Goal: Task Accomplishment & Management: Manage account settings

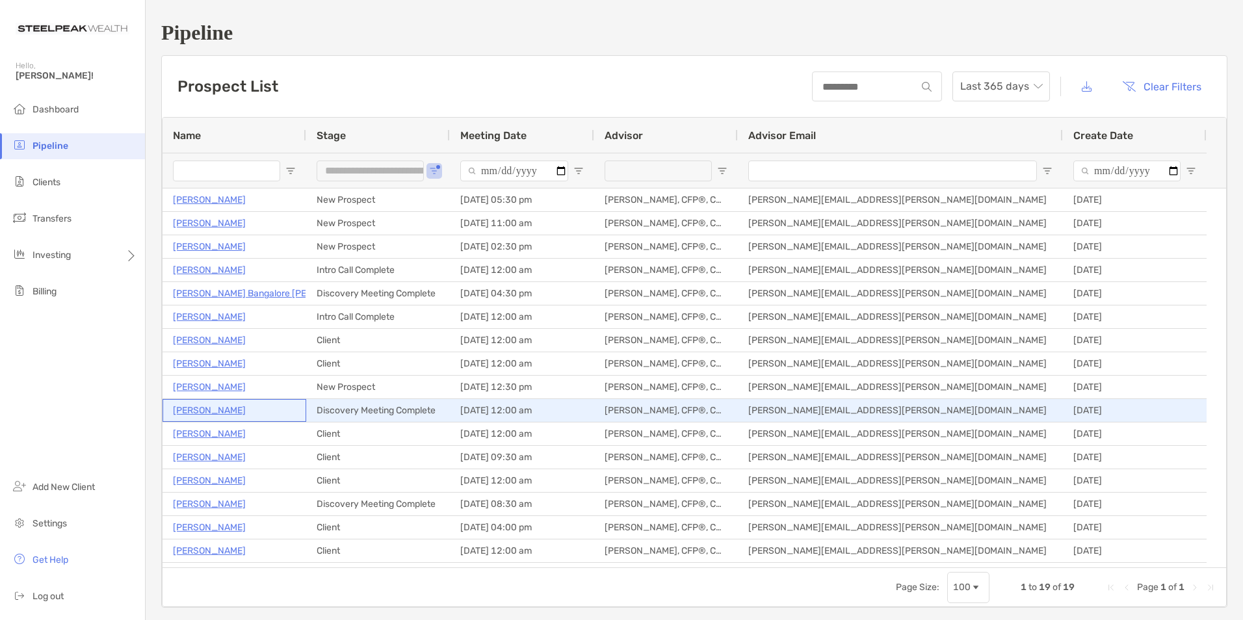
click at [205, 410] on p "[PERSON_NAME]" at bounding box center [209, 410] width 73 height 16
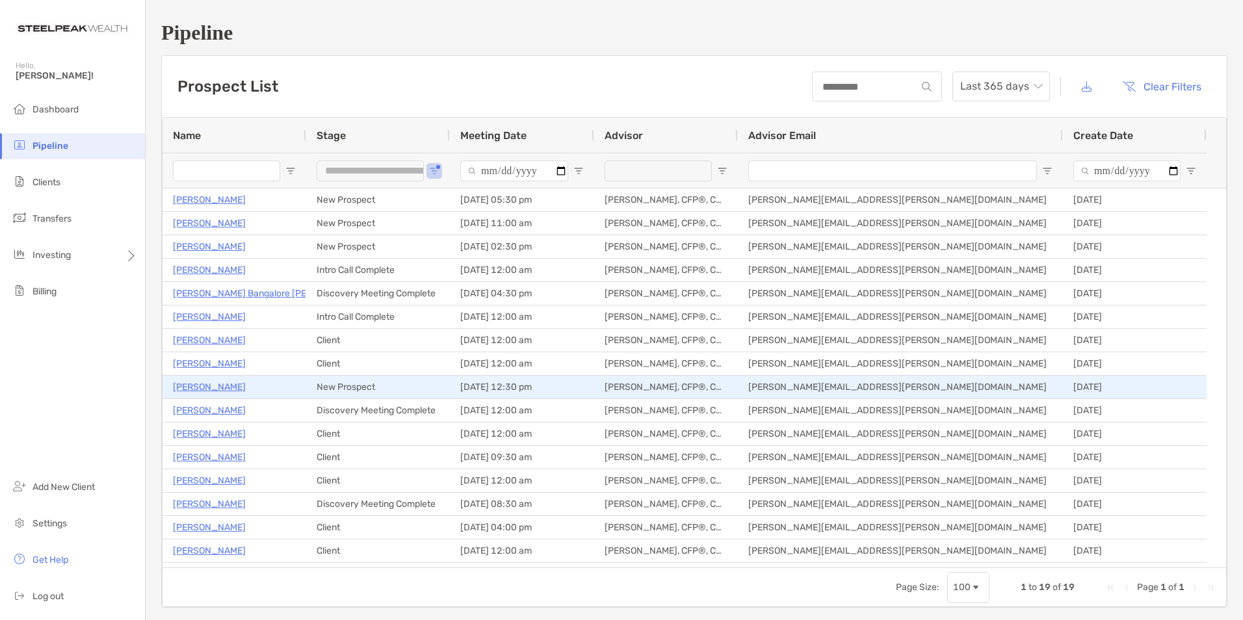
click at [203, 386] on p "[PERSON_NAME]" at bounding box center [209, 387] width 73 height 16
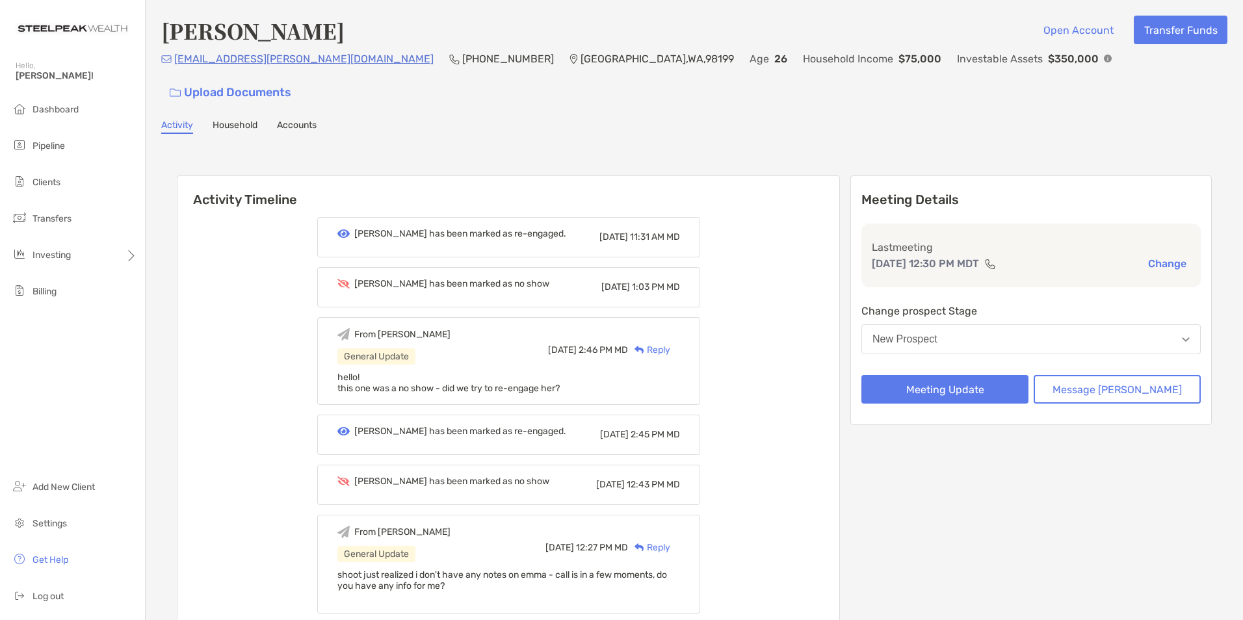
click at [1072, 324] on button "New Prospect" at bounding box center [1030, 339] width 339 height 30
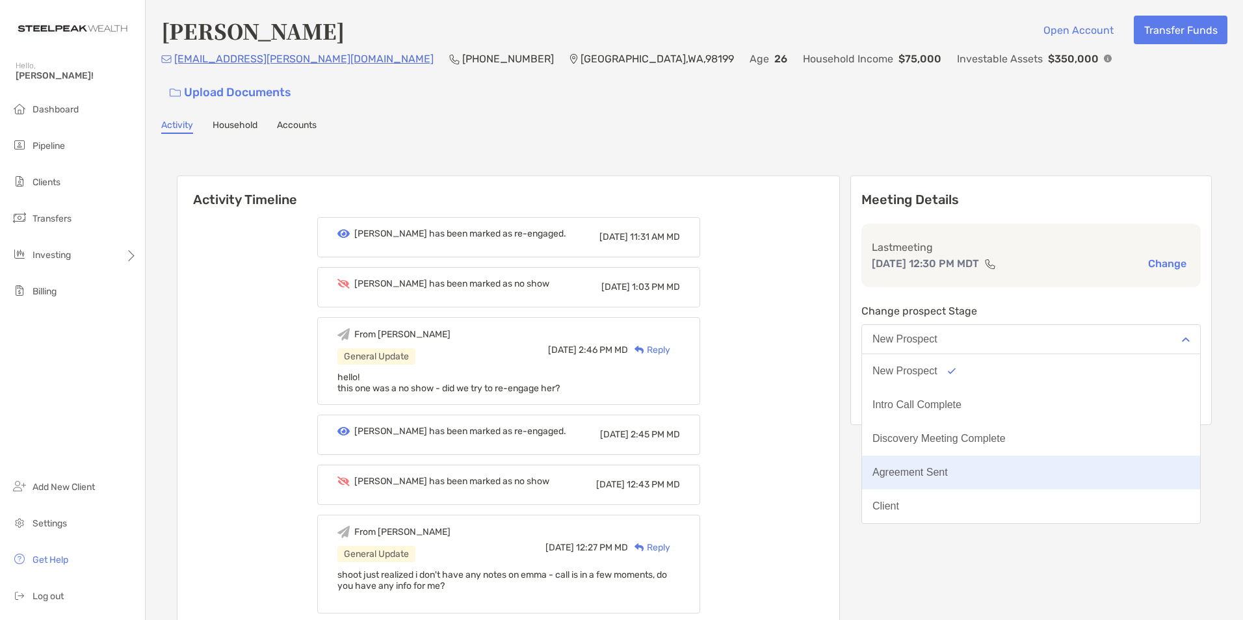
scroll to position [101, 0]
click at [1003, 456] on button "Unqualified" at bounding box center [1031, 473] width 338 height 34
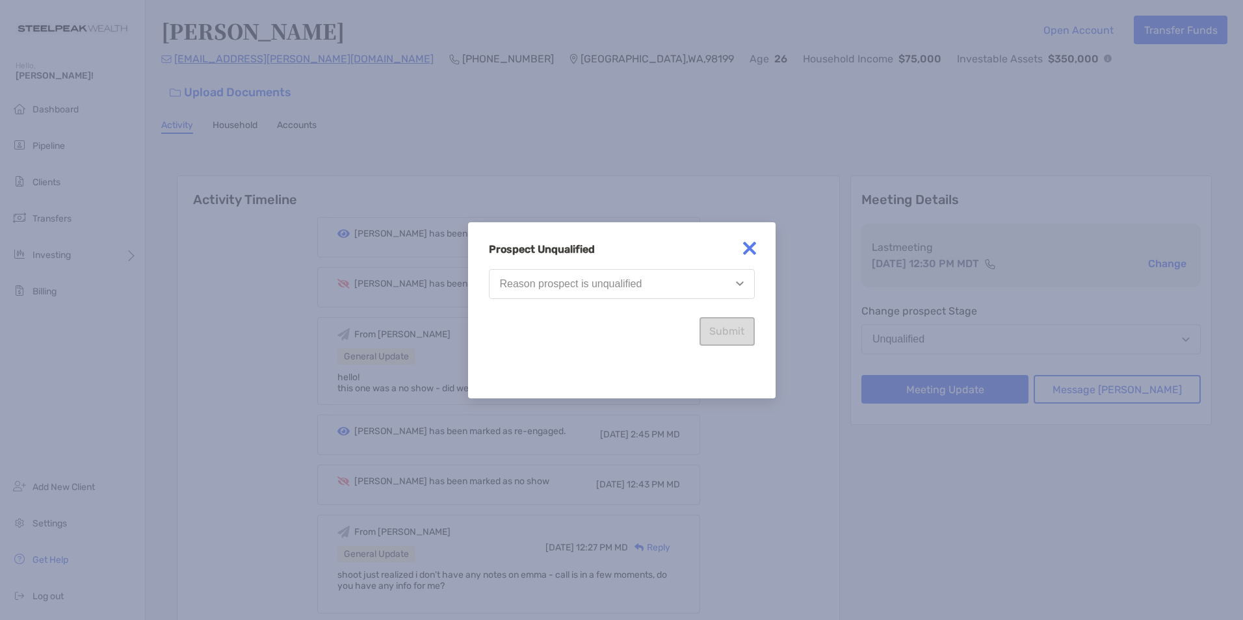
click at [596, 291] on button "Reason prospect is unqualified" at bounding box center [622, 284] width 266 height 30
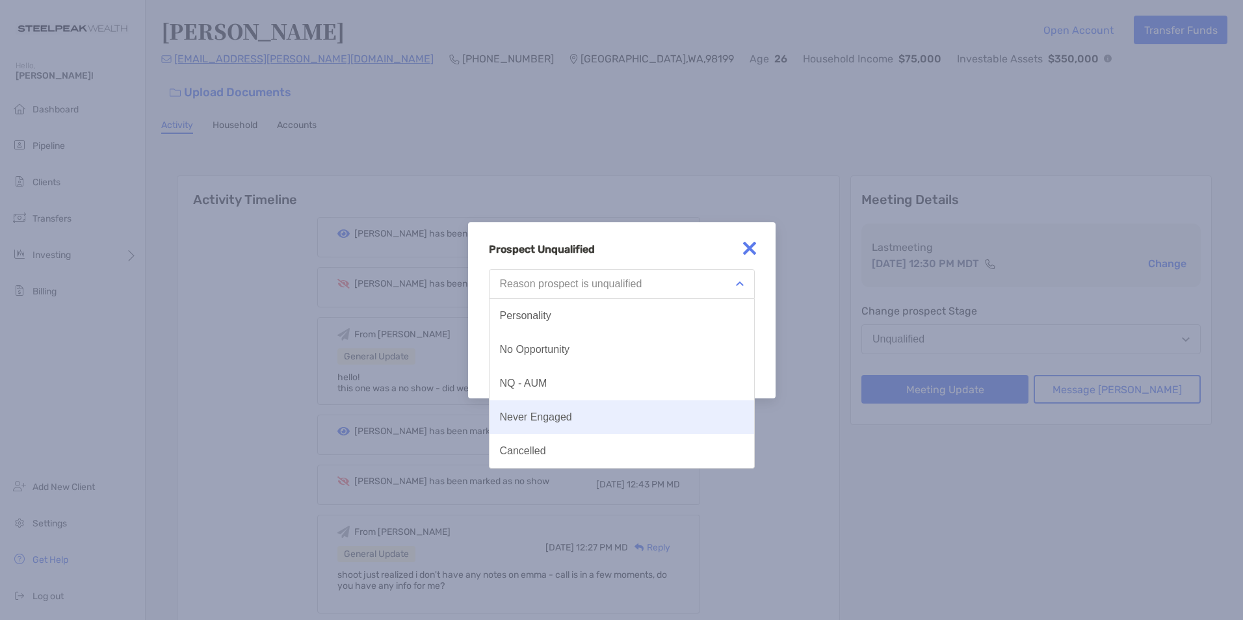
click at [562, 419] on div "Never Engaged" at bounding box center [536, 418] width 72 height 12
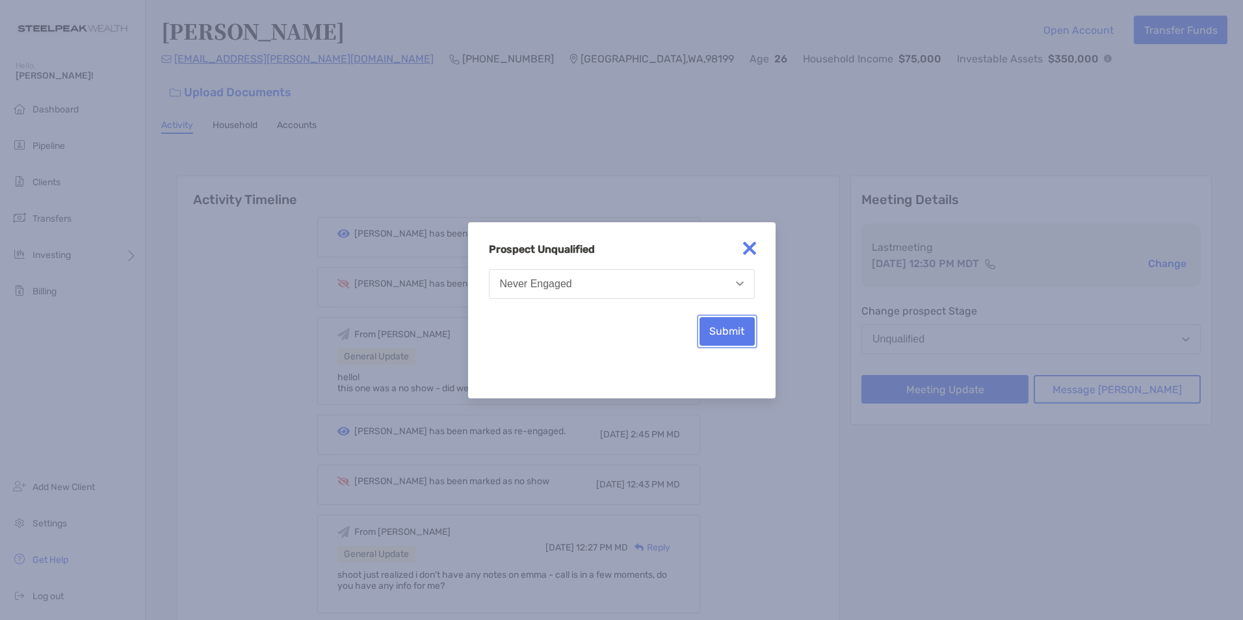
click at [729, 327] on button "Submit" at bounding box center [726, 331] width 55 height 29
